Goal: Navigation & Orientation: Find specific page/section

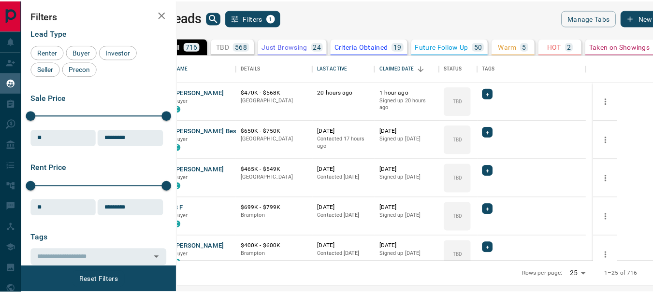
scroll to position [200, 470]
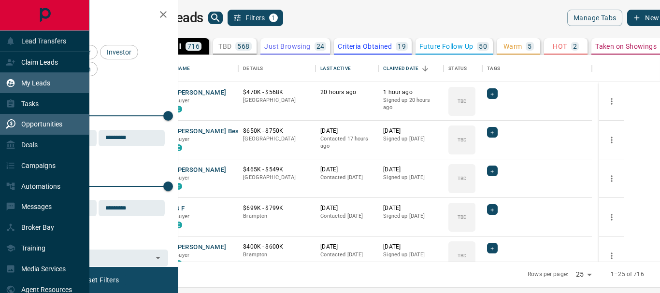
click at [28, 128] on p "Opportunities" at bounding box center [41, 124] width 41 height 8
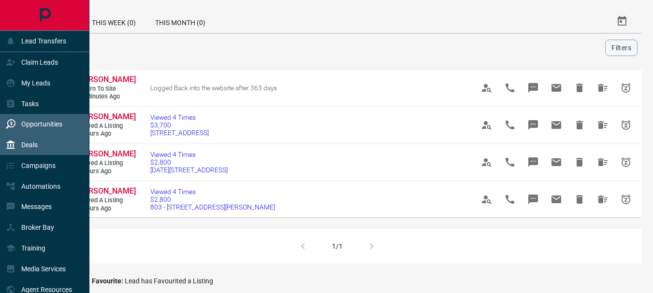
click at [22, 145] on p "Deals" at bounding box center [29, 145] width 16 height 8
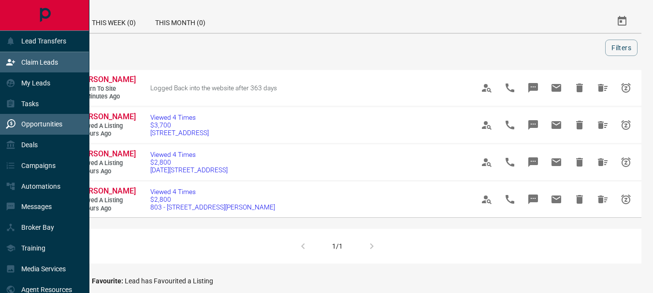
click at [27, 55] on div "Claim Leads" at bounding box center [32, 63] width 52 height 16
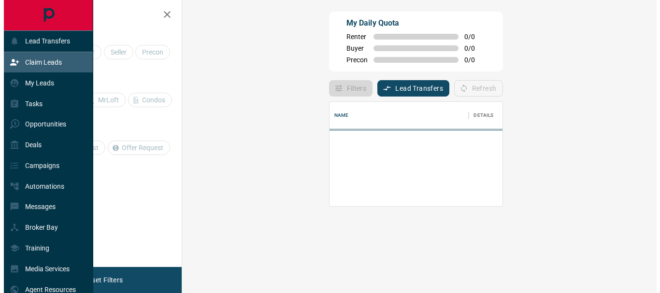
scroll to position [59, 447]
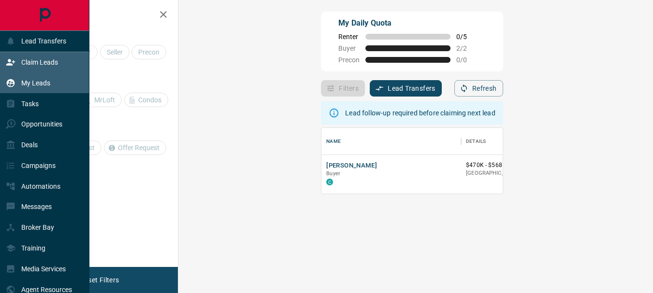
click at [35, 83] on p "My Leads" at bounding box center [35, 83] width 29 height 8
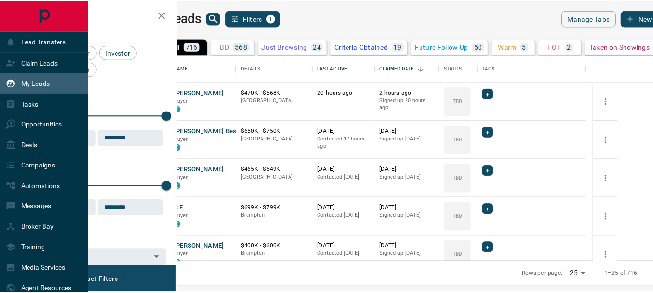
scroll to position [200, 470]
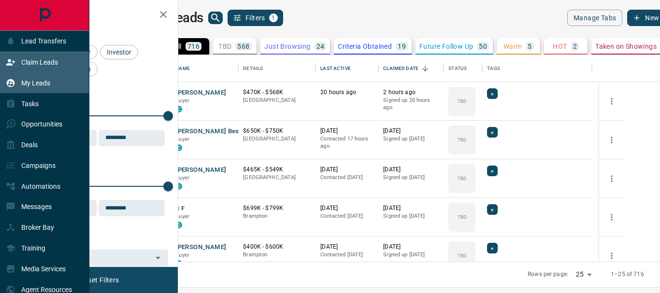
click at [35, 63] on p "Claim Leads" at bounding box center [39, 63] width 37 height 8
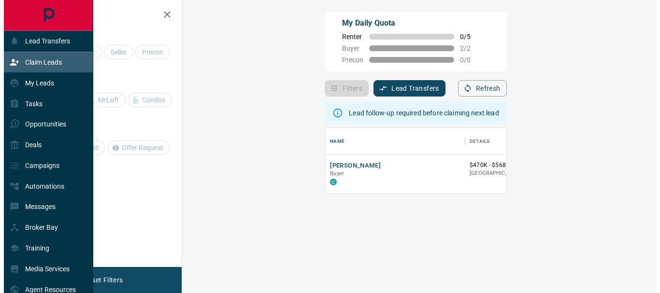
scroll to position [59, 447]
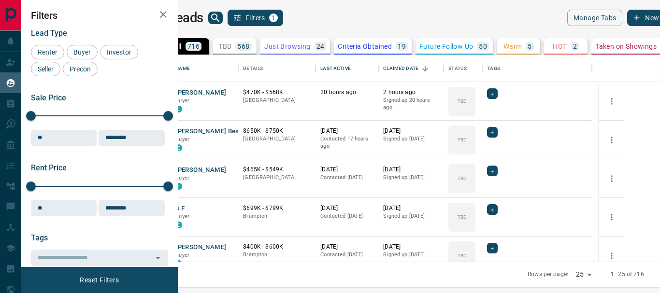
scroll to position [200, 470]
